Goal: Task Accomplishment & Management: Manage account settings

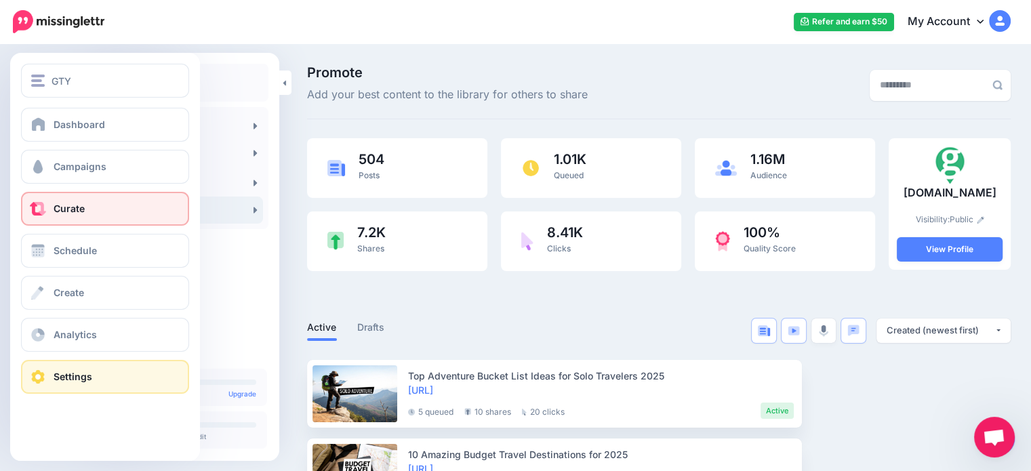
click at [41, 370] on span at bounding box center [38, 377] width 18 height 14
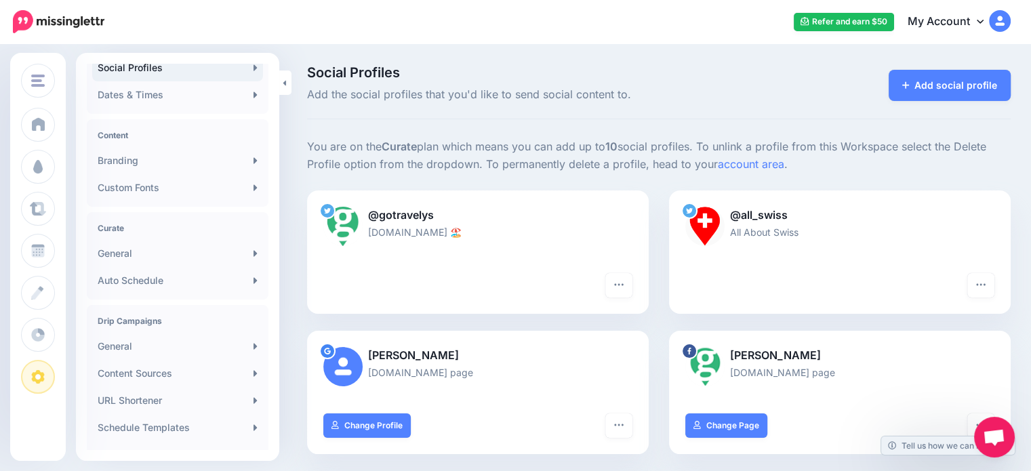
scroll to position [138, 0]
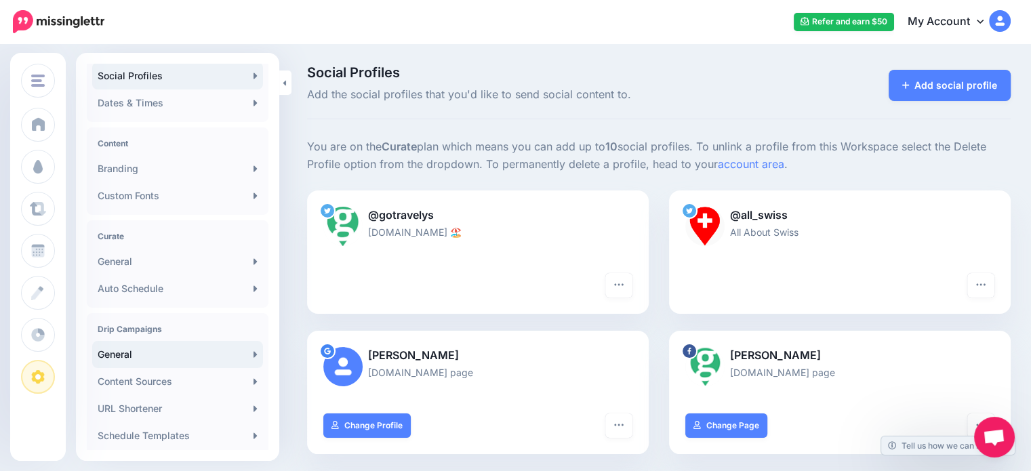
click at [202, 352] on link "General" at bounding box center [177, 354] width 171 height 27
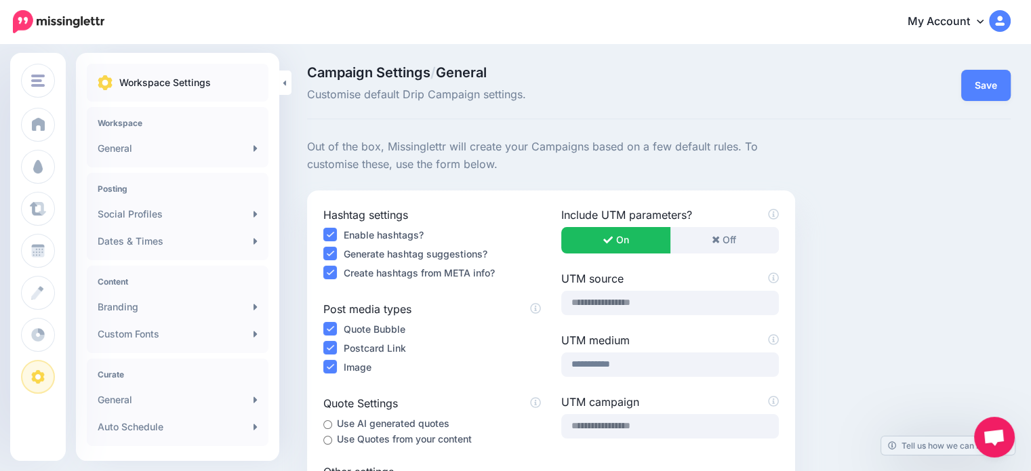
click at [138, 129] on div "Workspace General" at bounding box center [178, 137] width 182 height 60
click at [130, 124] on h4 "Workspace" at bounding box center [178, 123] width 160 height 10
click at [112, 157] on link "General" at bounding box center [177, 148] width 171 height 27
click at [142, 149] on link "General" at bounding box center [177, 148] width 171 height 27
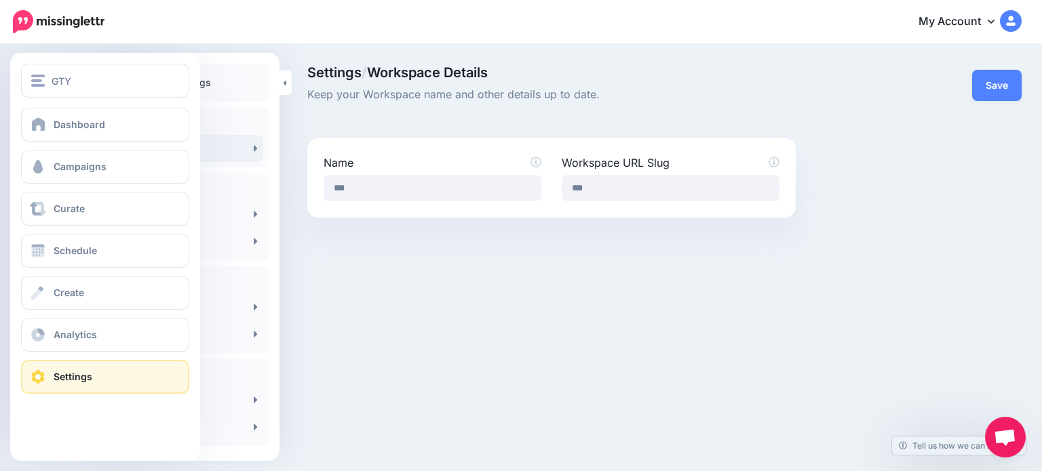
click at [134, 383] on link "Settings" at bounding box center [105, 377] width 168 height 34
